Goal: Information Seeking & Learning: Find specific page/section

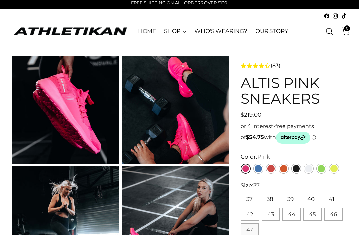
scroll to position [4, 0]
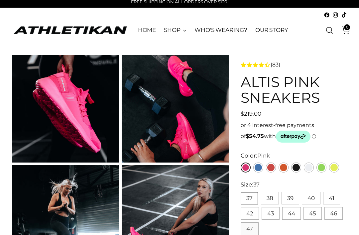
click at [232, 32] on link "WHO'S WEARING?" at bounding box center [221, 30] width 53 height 15
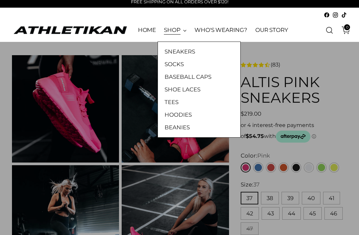
click at [197, 52] on link "SNEAKERS" at bounding box center [199, 51] width 69 height 9
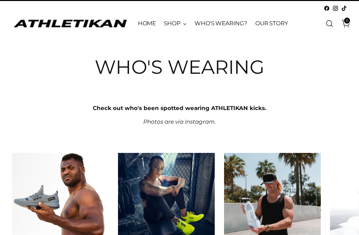
scroll to position [11, 0]
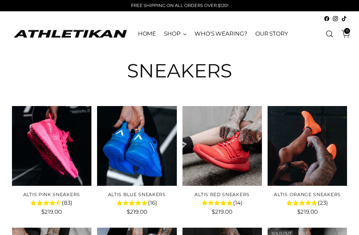
click at [329, 32] on icon "Open search modal" at bounding box center [329, 33] width 7 height 7
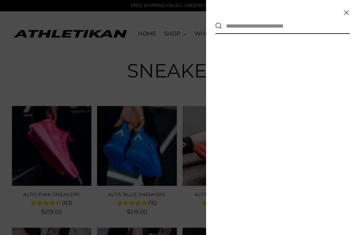
click at [267, 24] on input "text" at bounding box center [280, 26] width 116 height 15
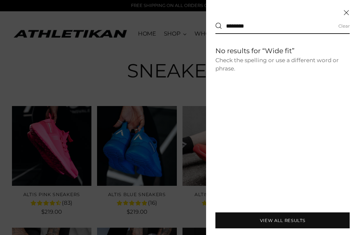
type input "********"
click at [219, 26] on button "Search" at bounding box center [219, 26] width 7 height 7
click at [347, 10] on span "Close" at bounding box center [346, 12] width 7 height 7
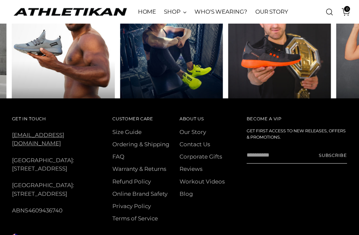
scroll to position [434, 0]
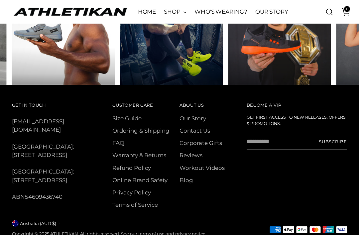
click at [137, 117] on link "Size Guide" at bounding box center [126, 118] width 29 height 7
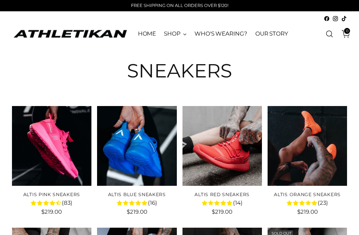
scroll to position [455, 0]
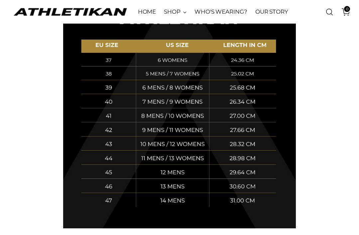
scroll to position [230, 0]
